Goal: Navigation & Orientation: Understand site structure

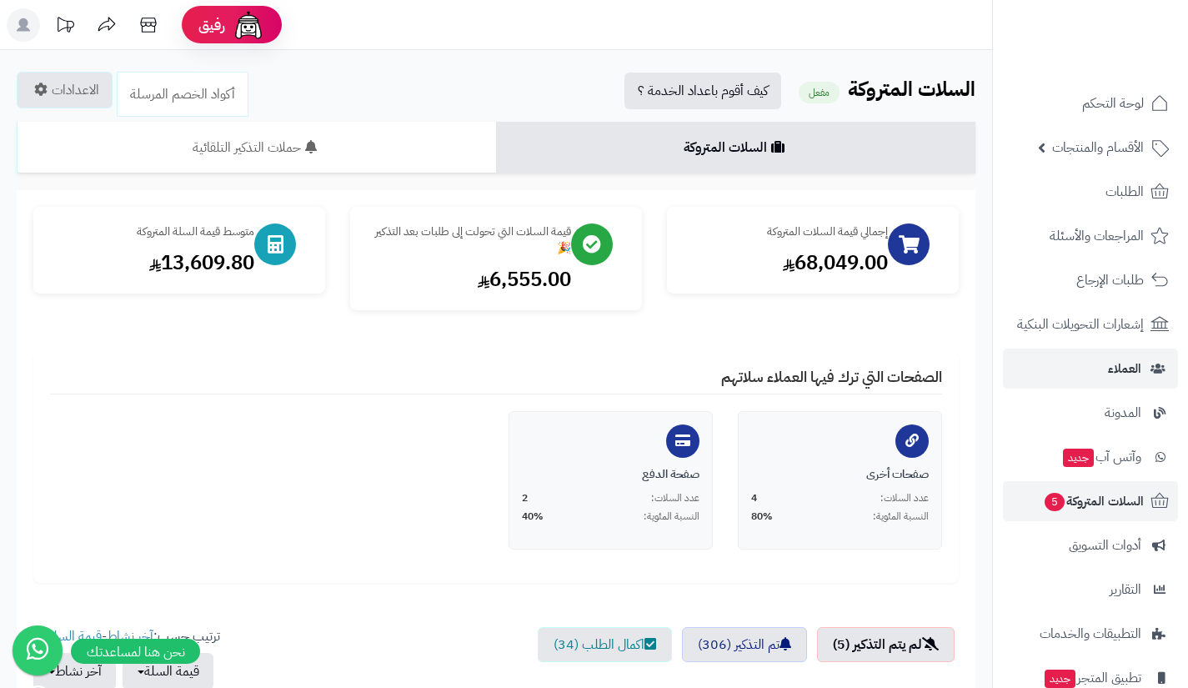
scroll to position [119, 0]
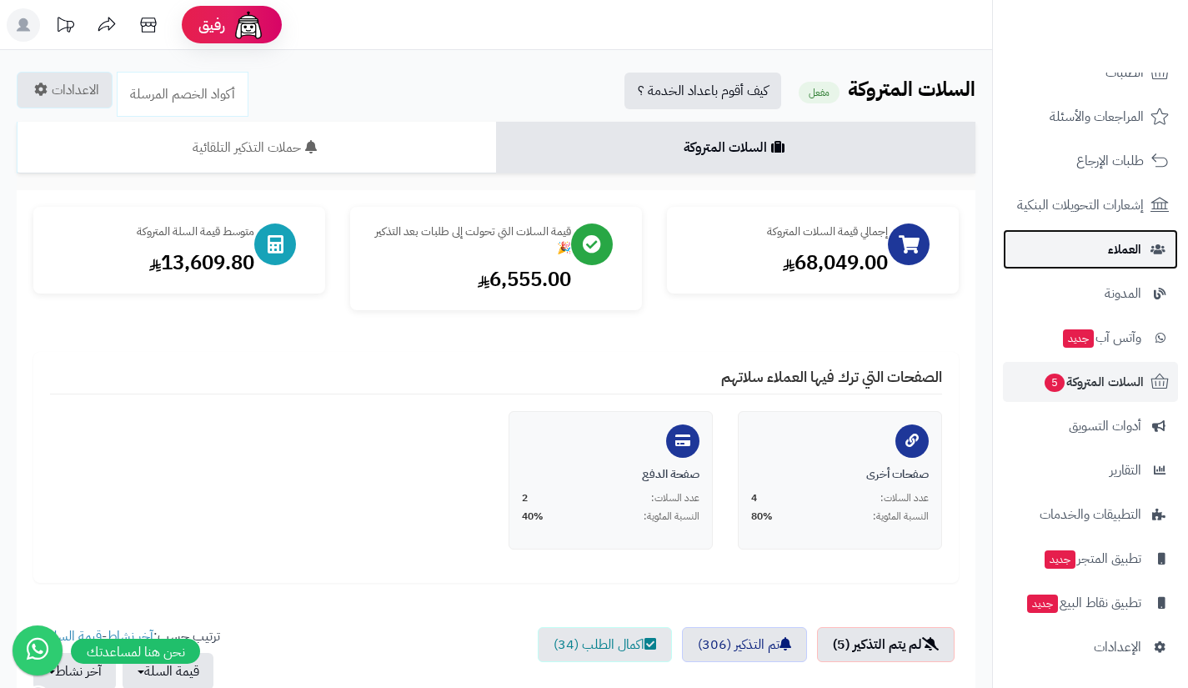
click at [1084, 253] on link "العملاء" at bounding box center [1090, 249] width 175 height 40
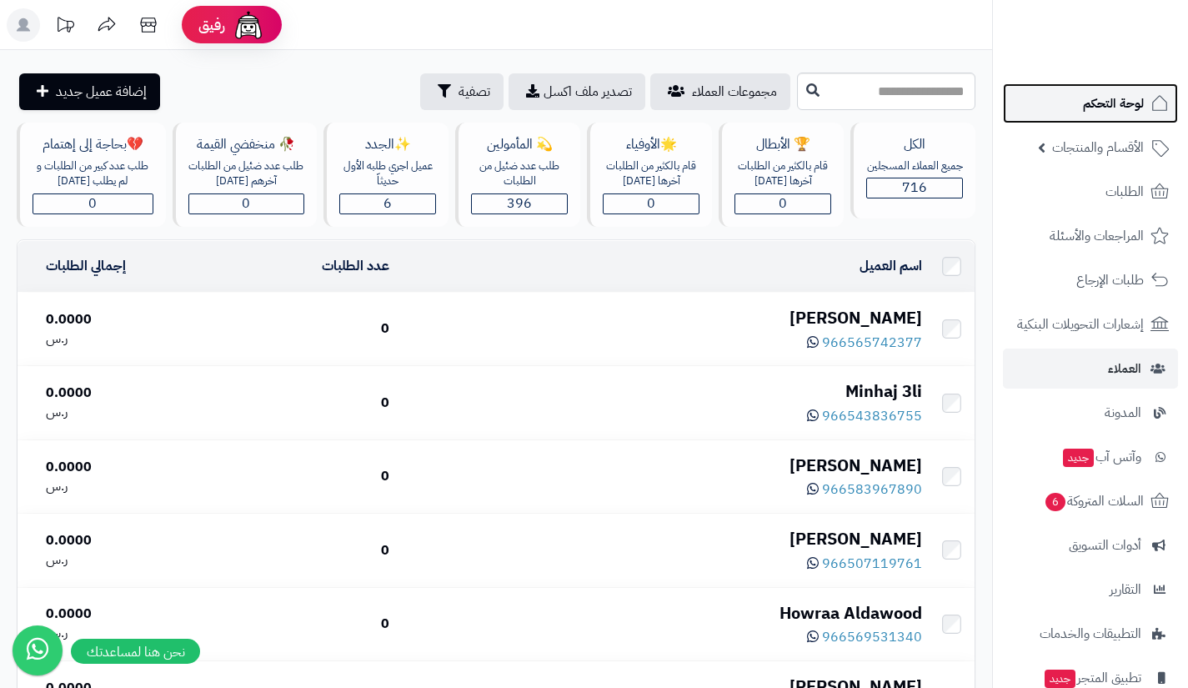
click at [1100, 115] on link "لوحة التحكم" at bounding box center [1090, 103] width 175 height 40
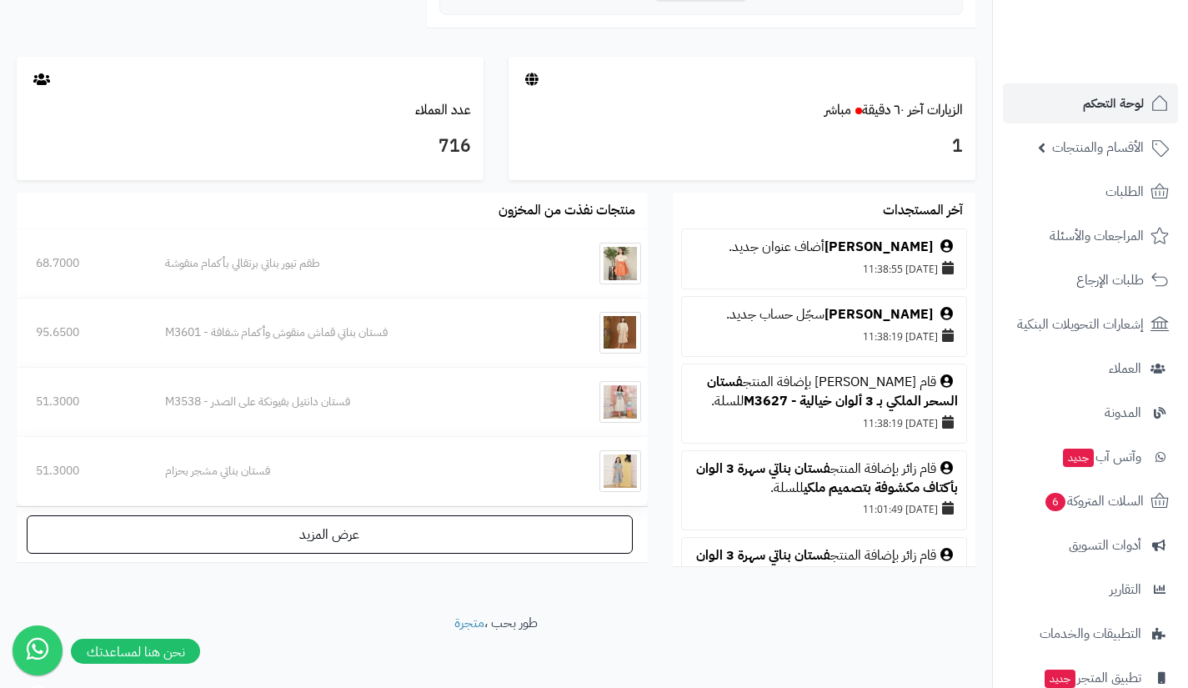
scroll to position [879, 0]
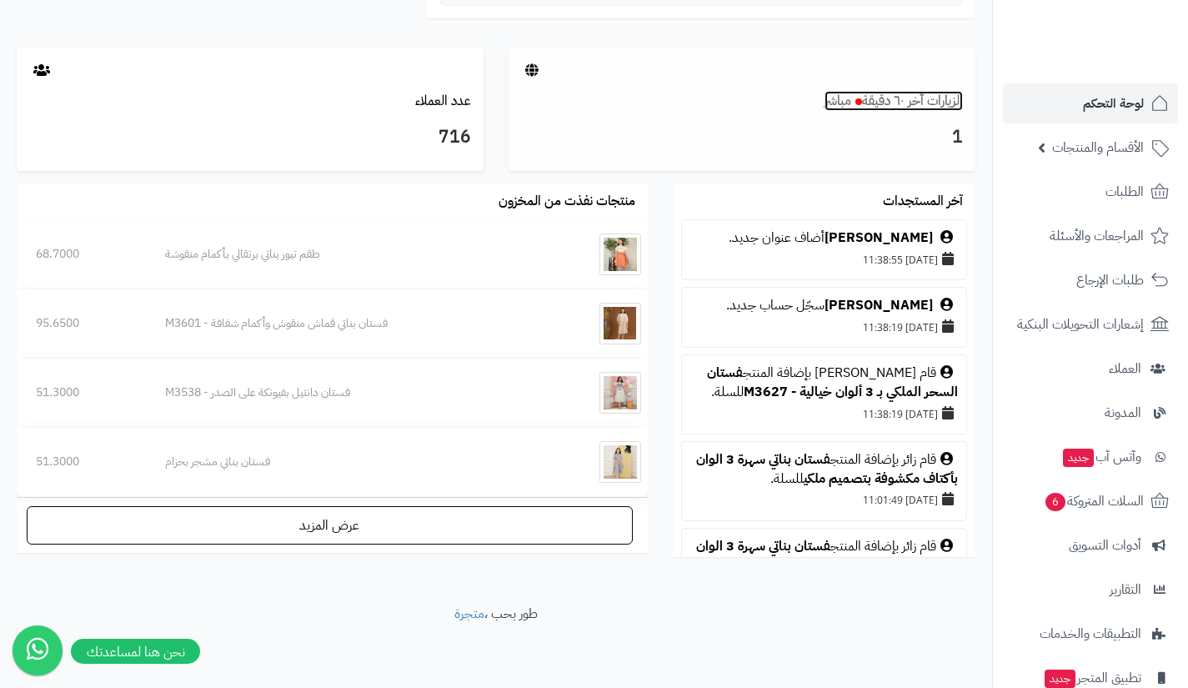
click at [933, 95] on link "الزيارات آخر ٦٠ دقيقة مباشر" at bounding box center [893, 101] width 138 height 20
